Goal: Transaction & Acquisition: Purchase product/service

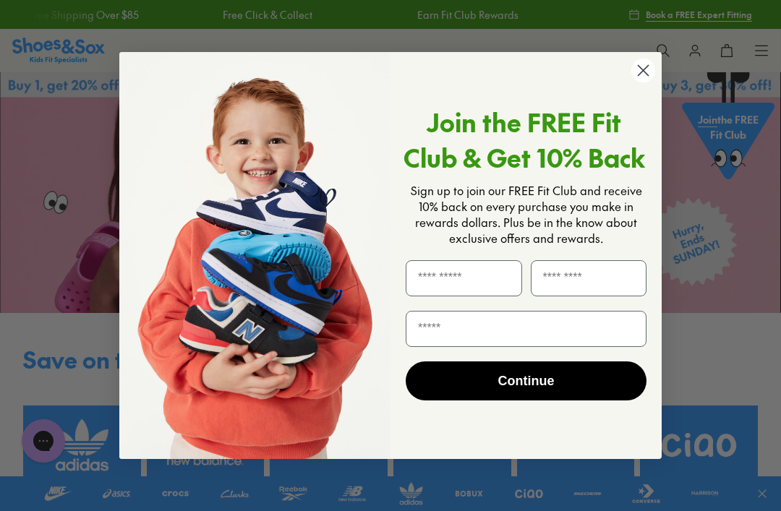
click at [652, 74] on circle "Close dialog" at bounding box center [643, 71] width 24 height 24
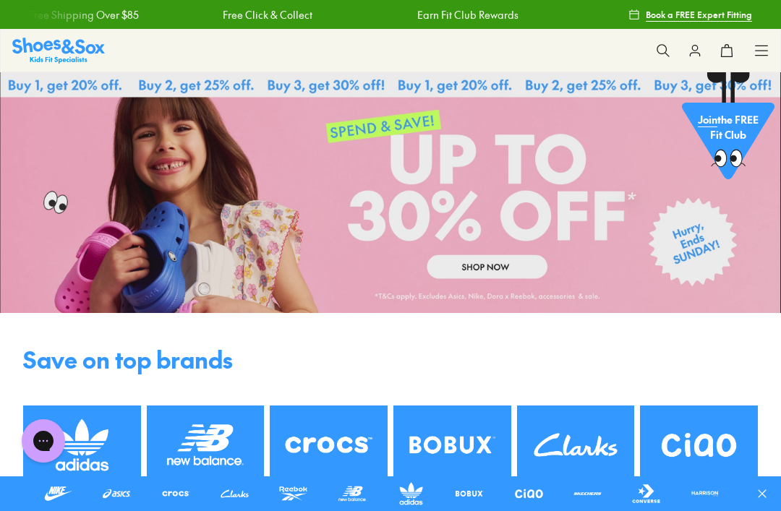
scroll to position [74, 0]
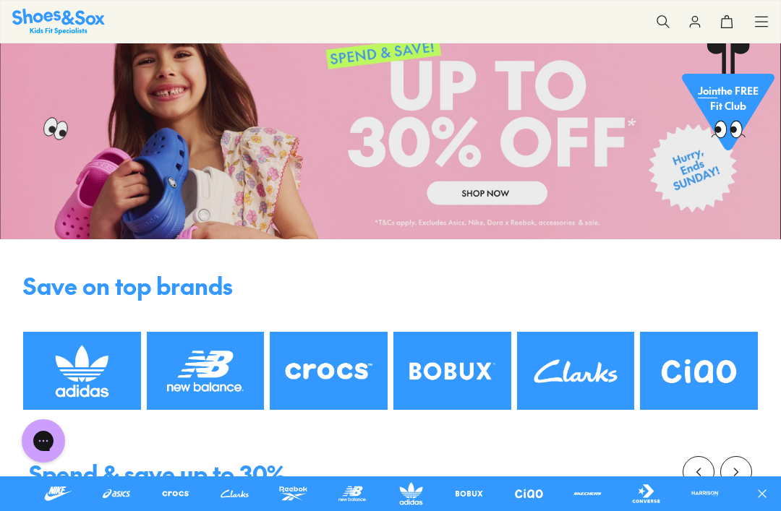
click at [706, 375] on img at bounding box center [699, 371] width 118 height 78
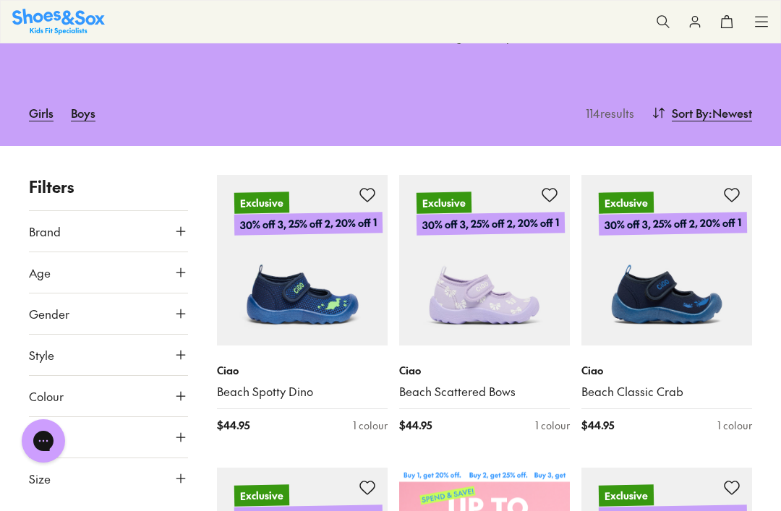
scroll to position [87, 0]
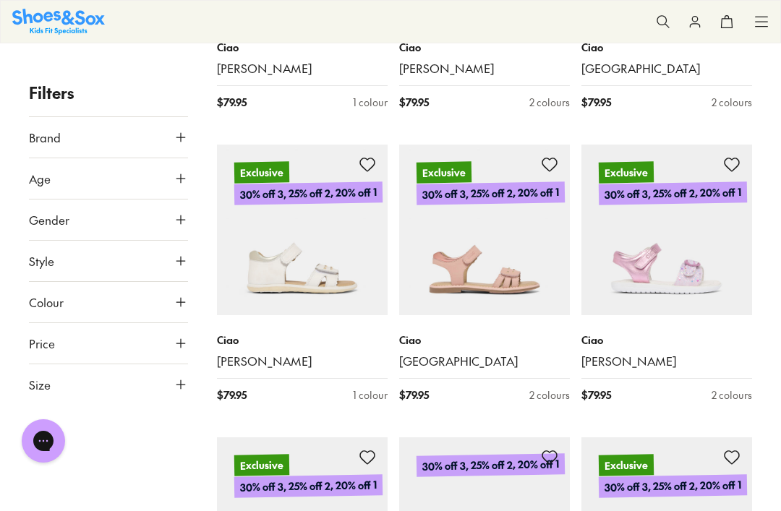
scroll to position [3064, 0]
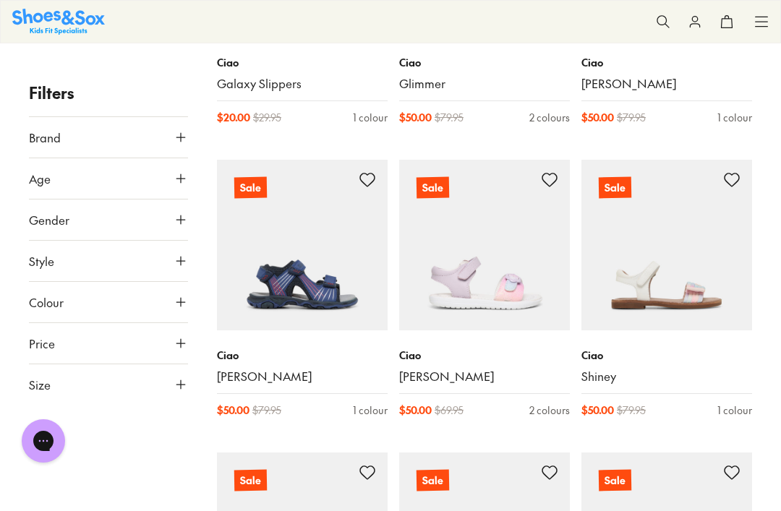
scroll to position [6560, 0]
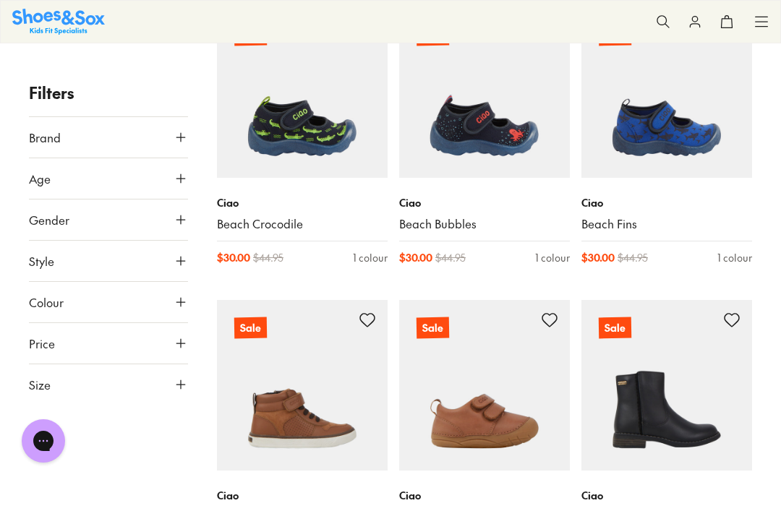
scroll to position [10224, 0]
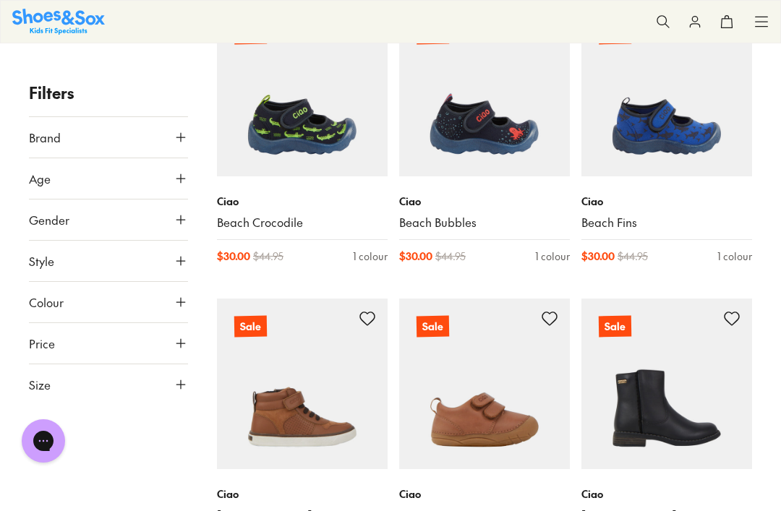
click at [730, 92] on img at bounding box center [666, 91] width 171 height 171
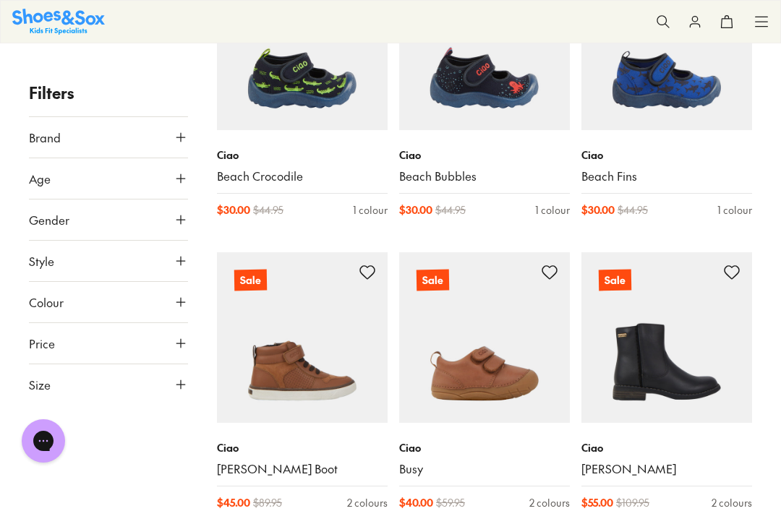
click at [545, 79] on img at bounding box center [484, 45] width 171 height 171
click at [356, 64] on img at bounding box center [302, 45] width 171 height 171
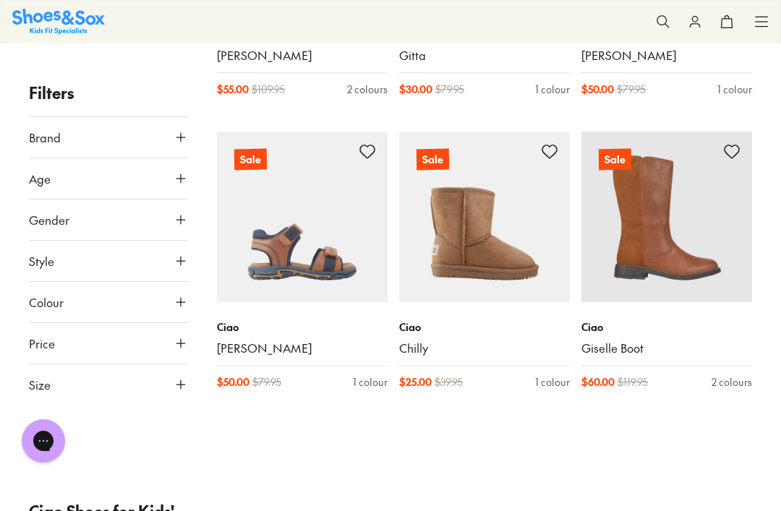
scroll to position [10978, 0]
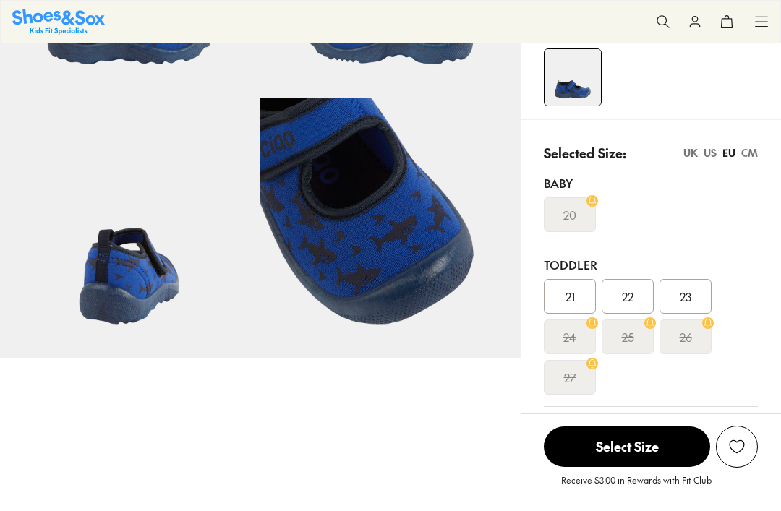
scroll to position [235, 0]
select select "*"
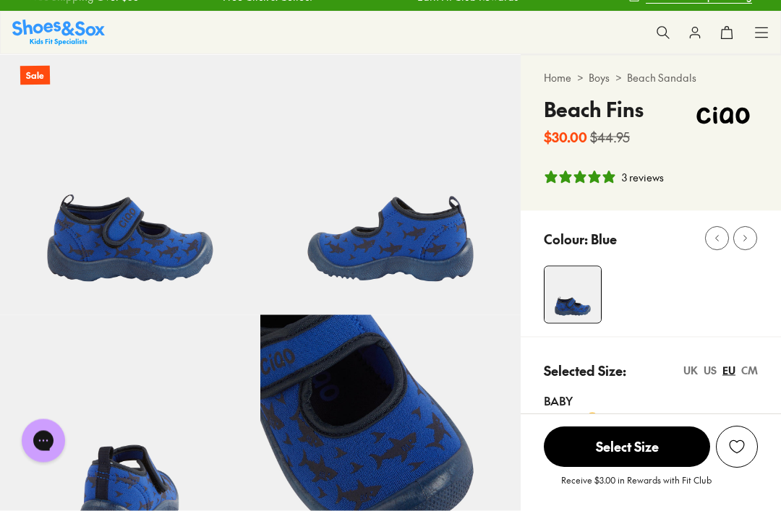
scroll to position [0, 0]
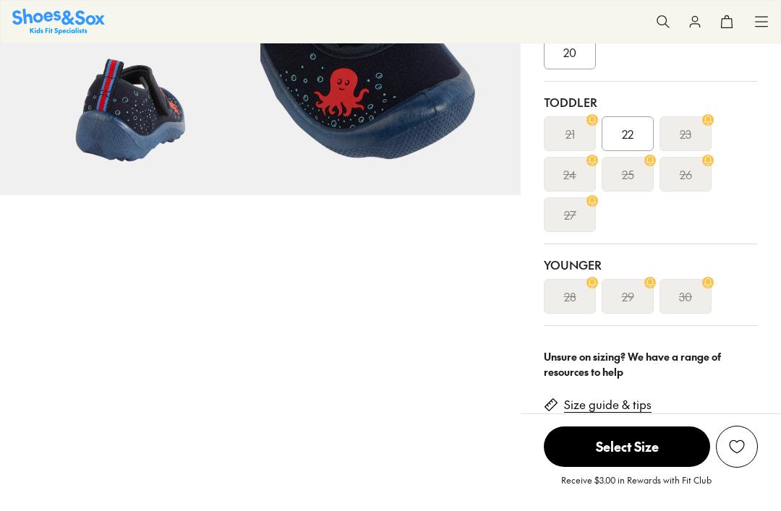
select select "*"
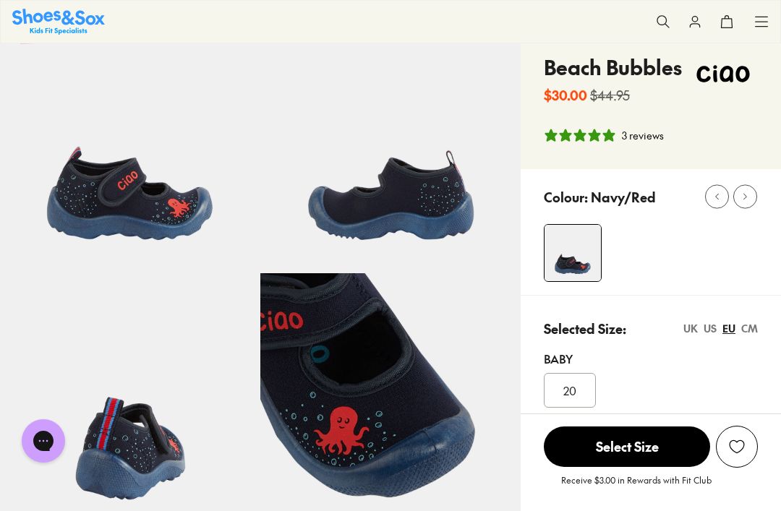
scroll to position [33, 0]
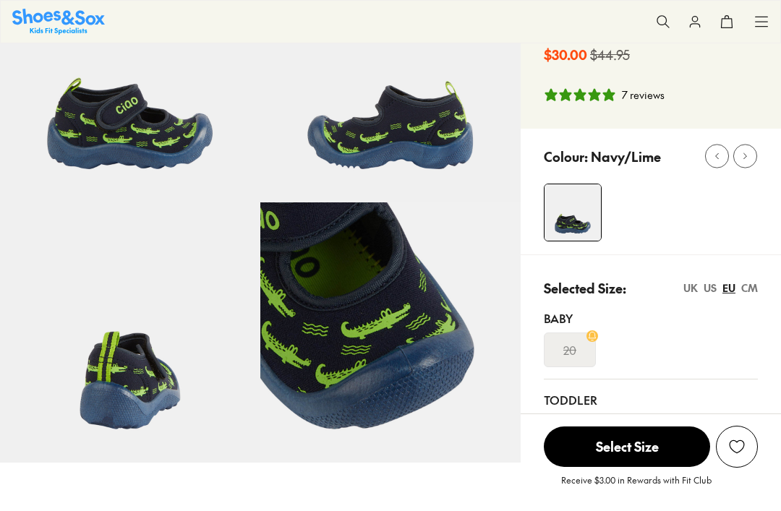
select select "*"
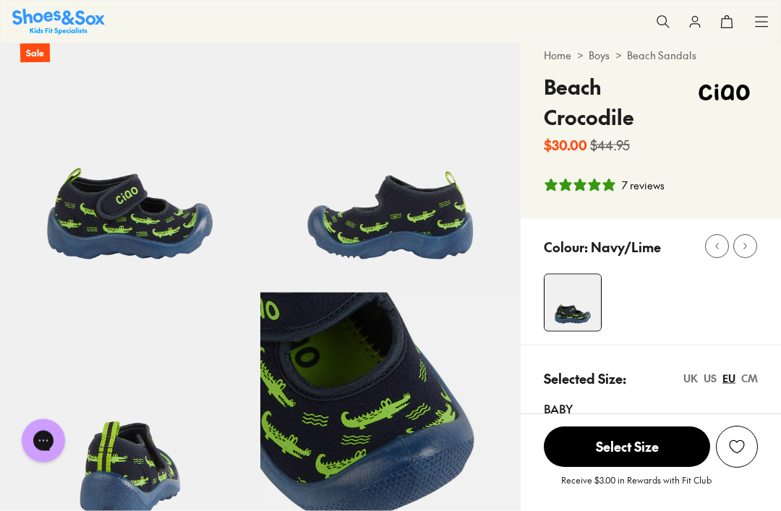
scroll to position [33, 0]
